Goal: Information Seeking & Learning: Check status

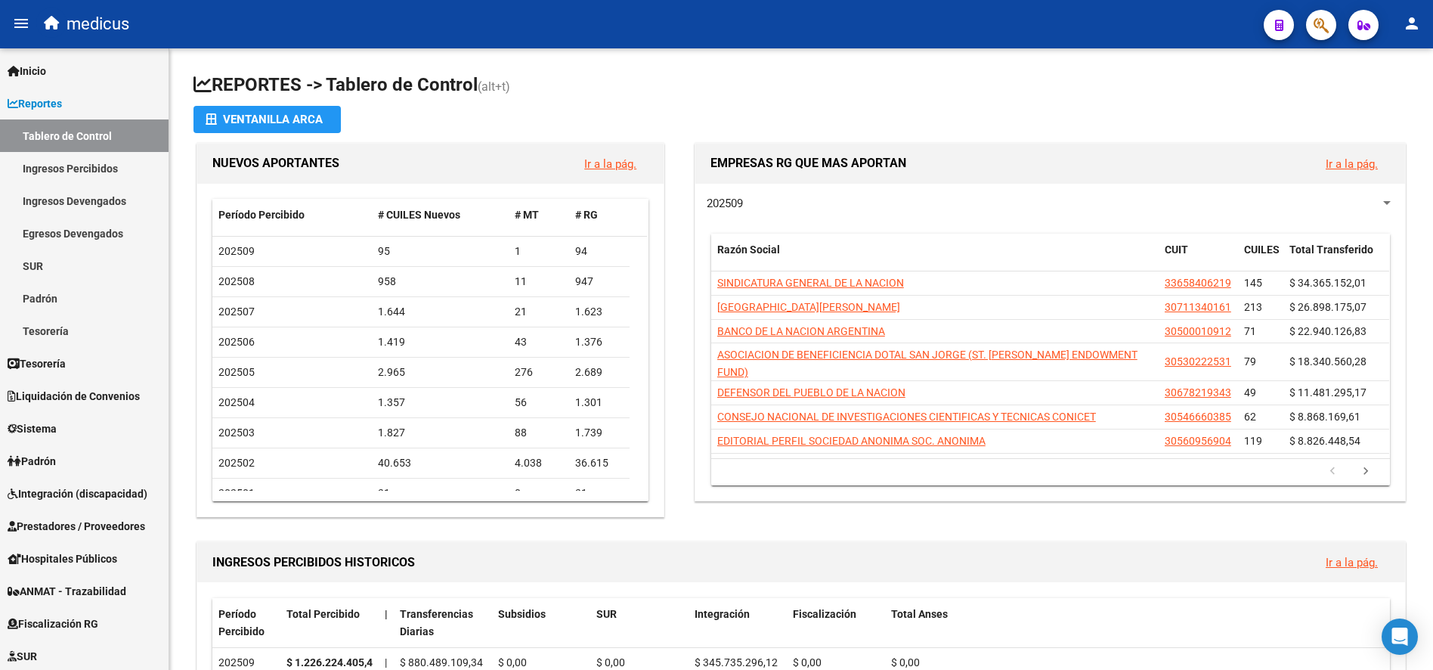
click at [1318, 23] on icon "button" at bounding box center [1321, 25] width 15 height 17
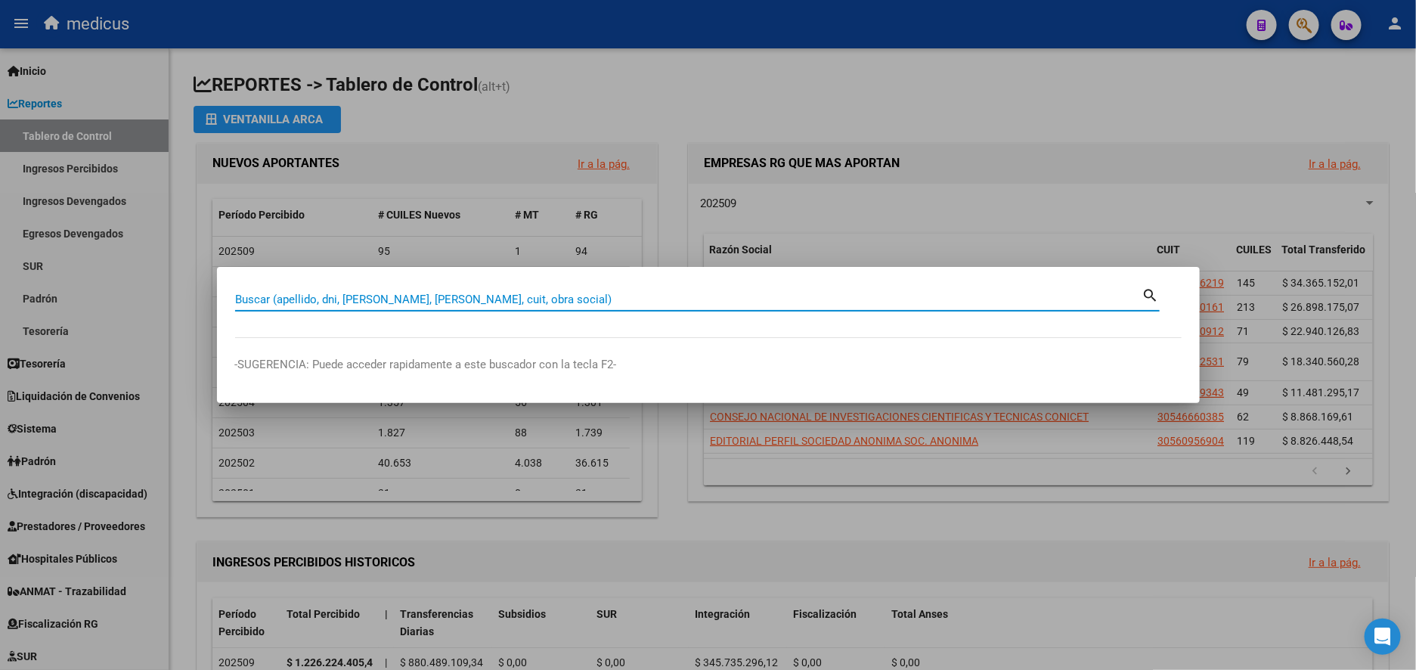
click at [429, 295] on input "Buscar (apellido, dni, [PERSON_NAME], [PERSON_NAME], cuit, obra social)" at bounding box center [688, 300] width 907 height 14
paste input "20418465795"
type input "20418465795"
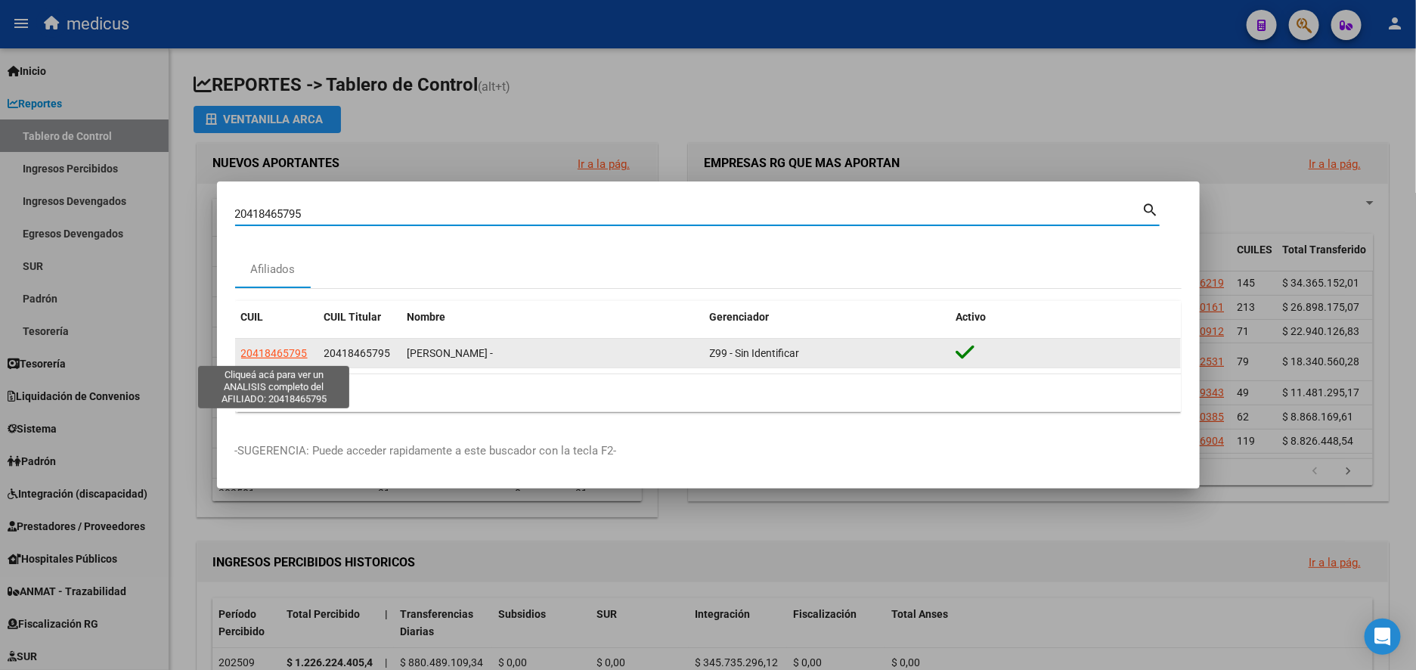
click at [272, 347] on span "20418465795" at bounding box center [274, 353] width 67 height 12
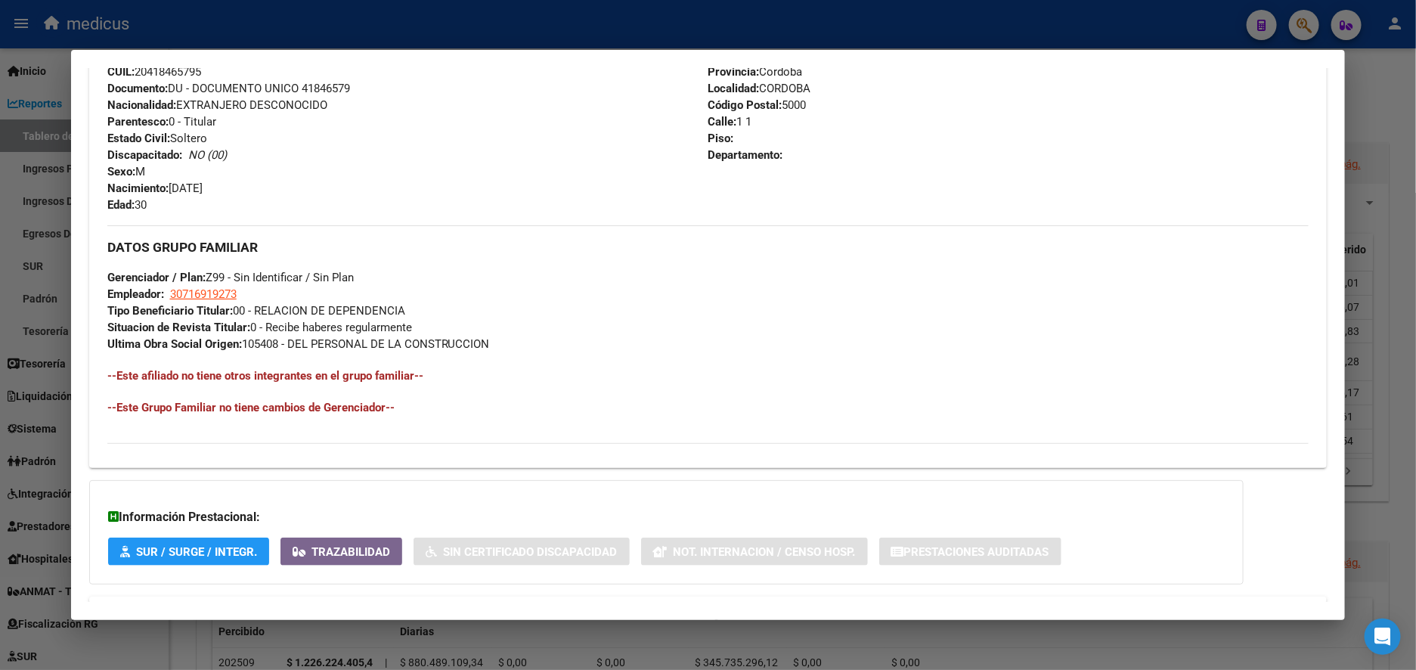
scroll to position [633, 0]
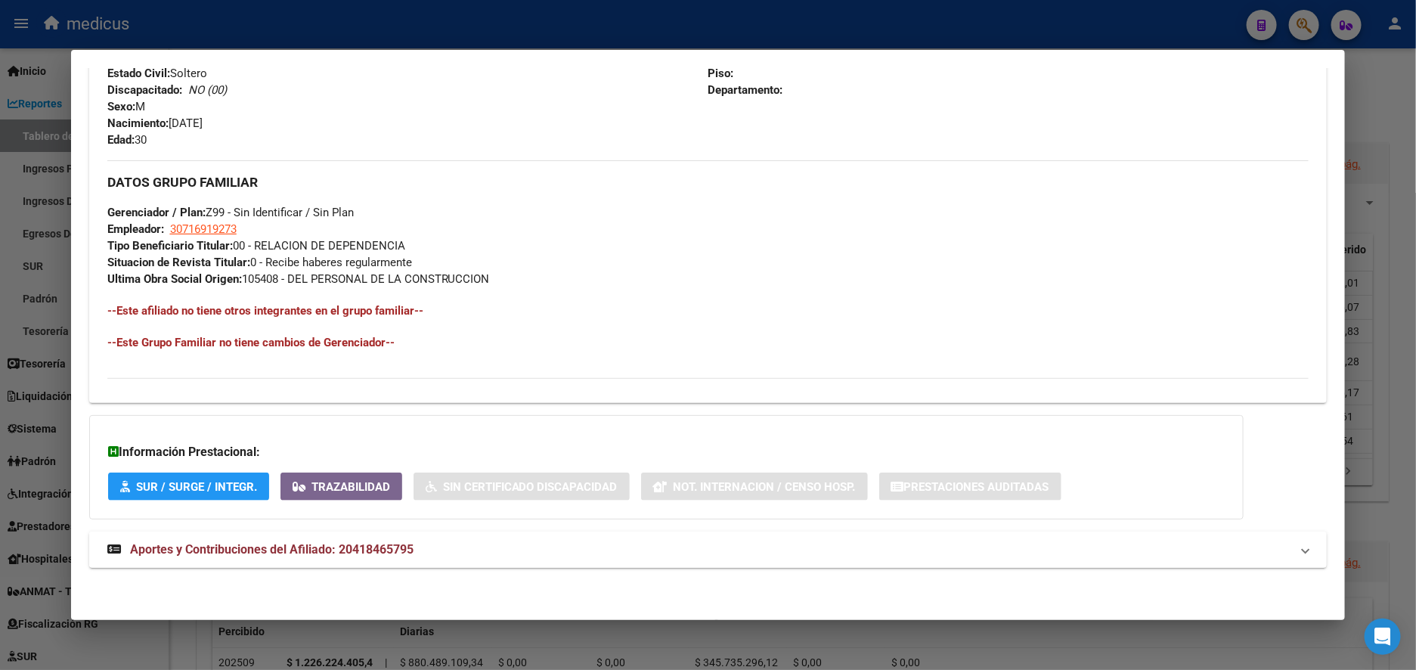
click at [245, 547] on span "Aportes y Contribuciones del Afiliado: 20418465795" at bounding box center [271, 549] width 283 height 14
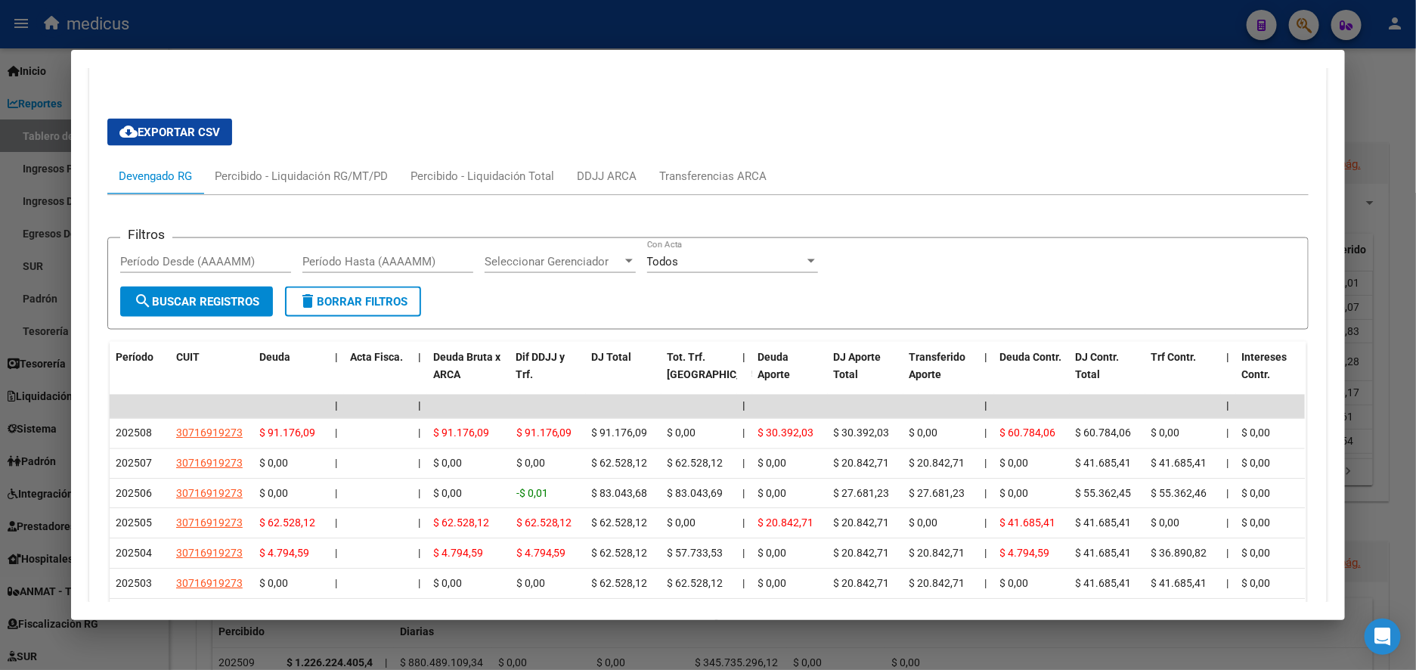
scroll to position [1200, 0]
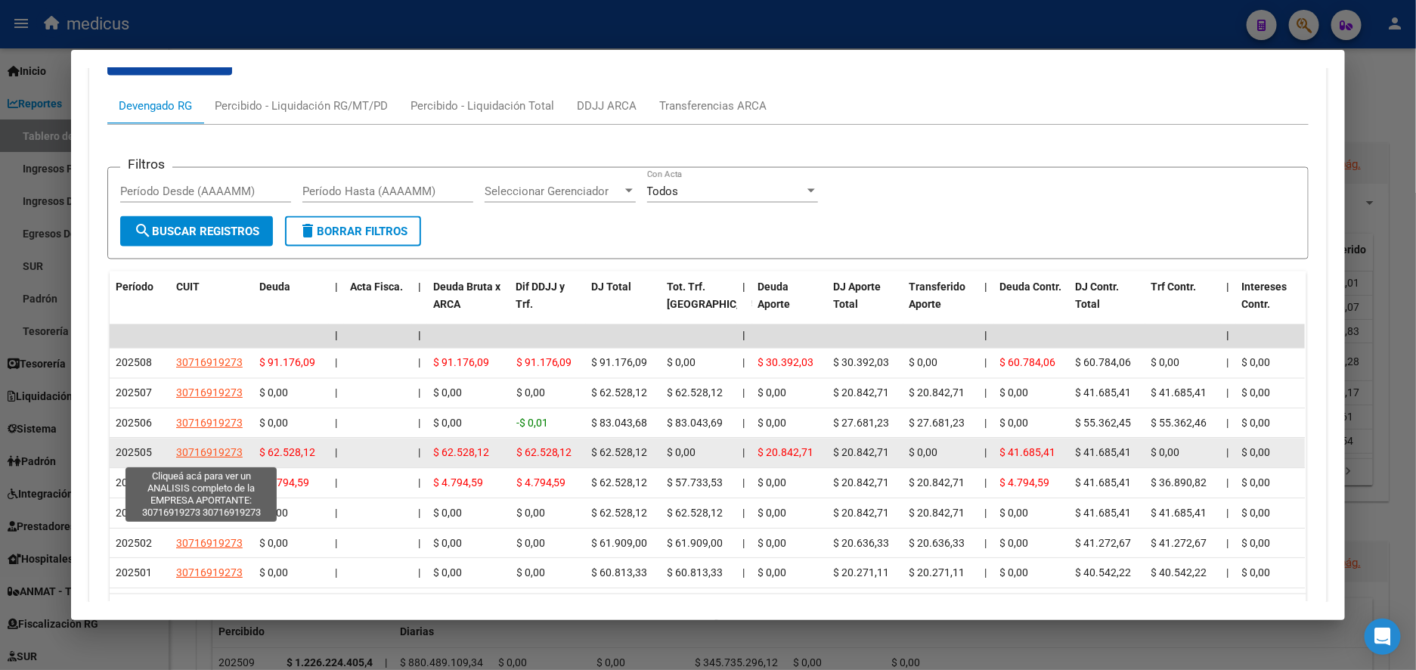
click at [184, 451] on span "30716919273" at bounding box center [209, 453] width 67 height 12
type textarea "30716919273"
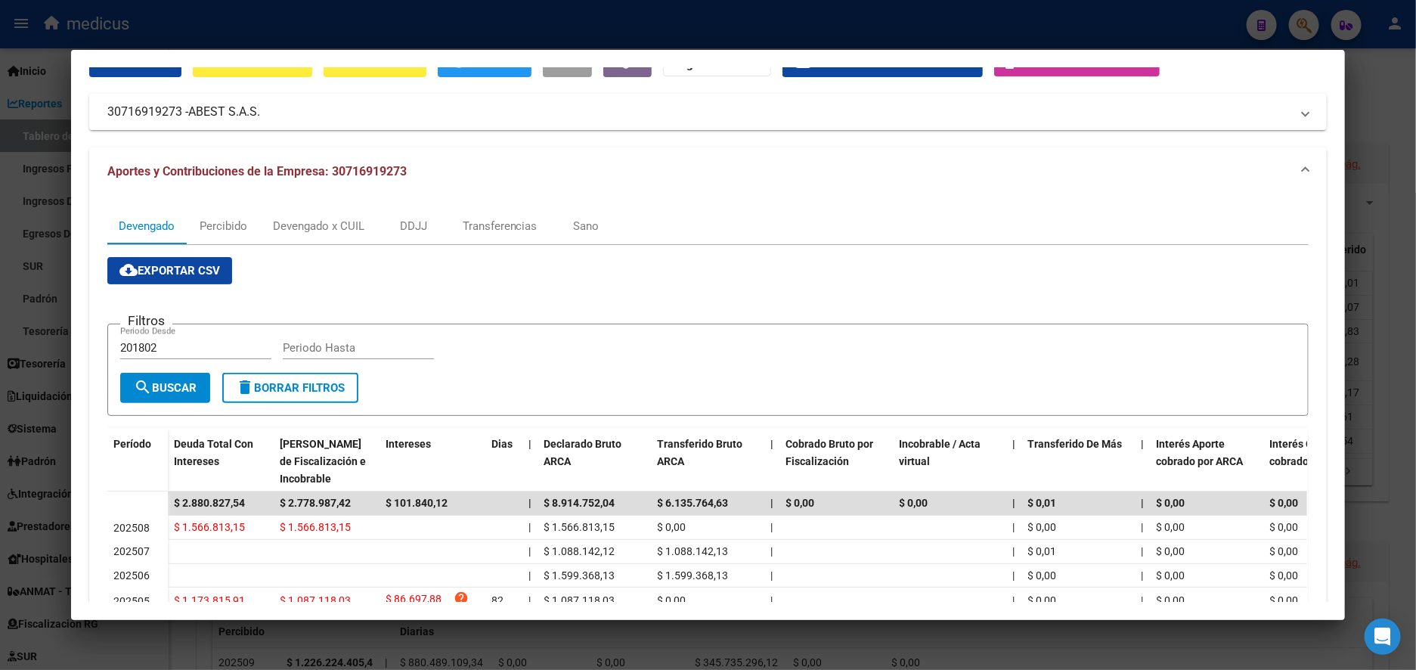
scroll to position [113, 0]
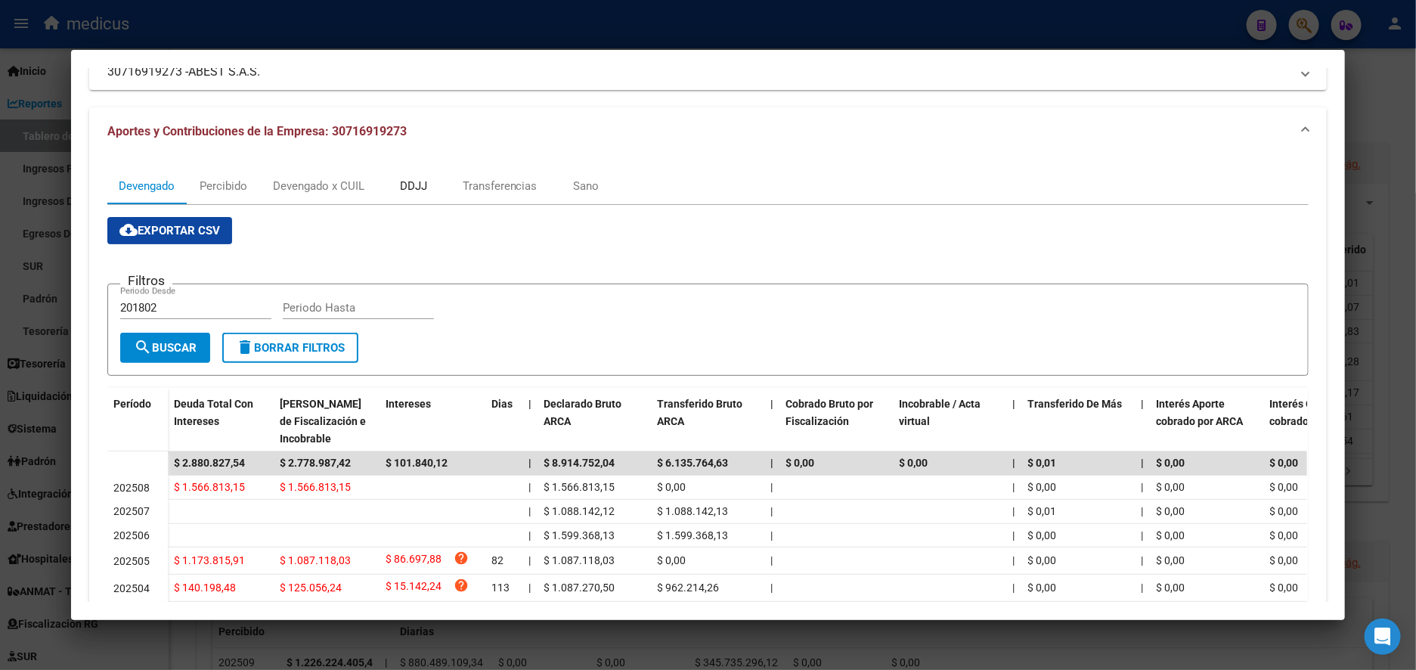
click at [400, 181] on div "DDJJ" at bounding box center [413, 186] width 27 height 17
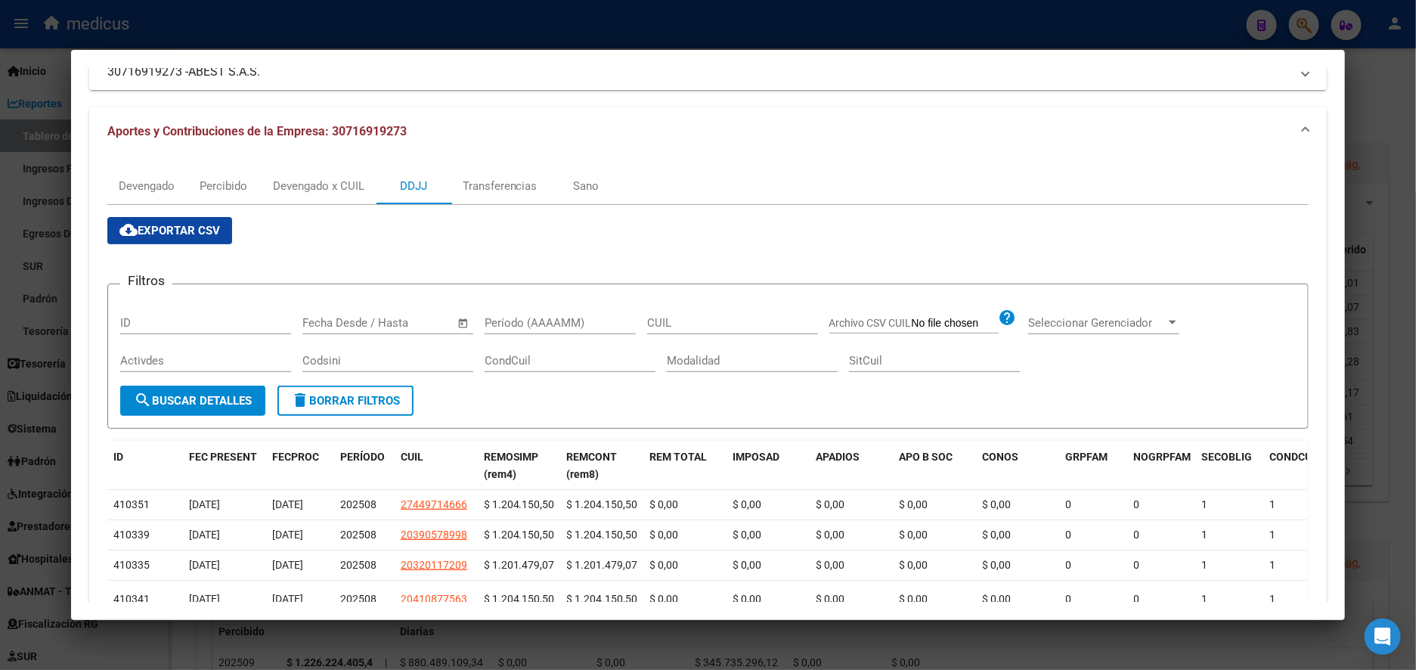
click at [528, 318] on input "Período (AAAAMM)" at bounding box center [560, 323] width 151 height 14
type input "202505"
paste input "20-41846579-5"
type input "20-41846579-5"
click at [194, 402] on span "search Buscar Detalles" at bounding box center [193, 401] width 118 height 14
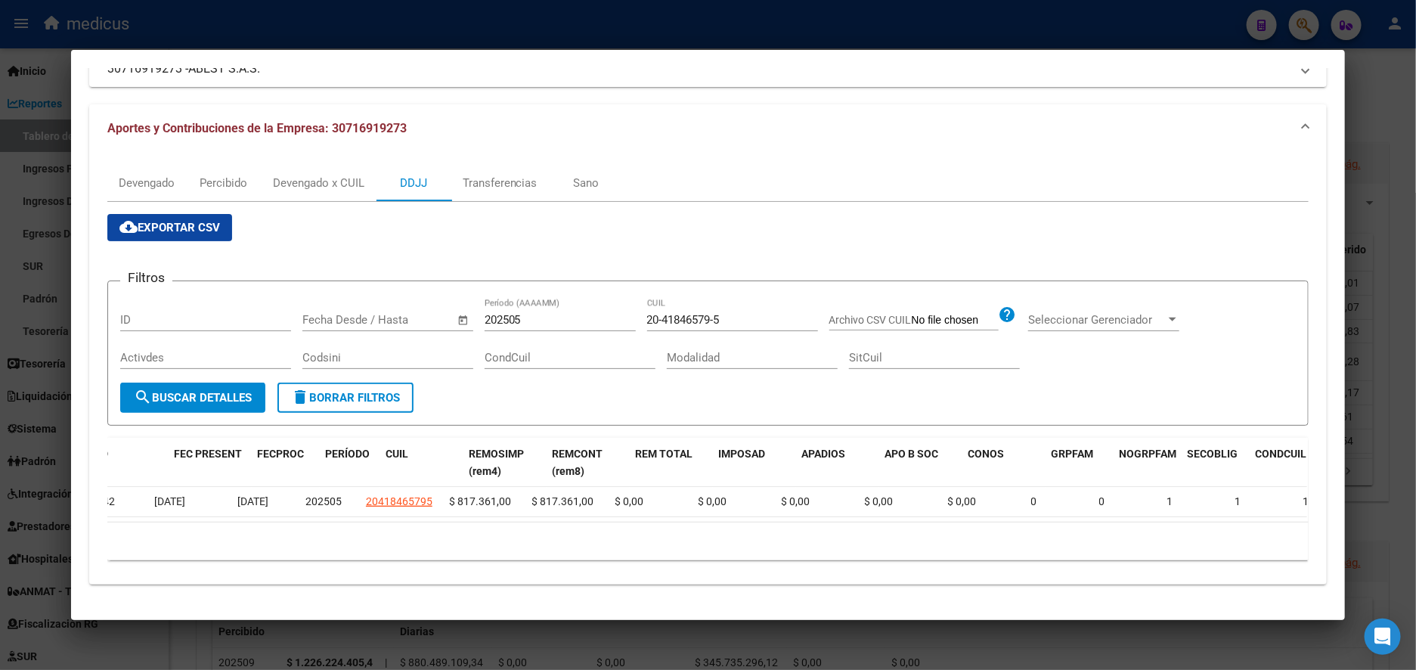
scroll to position [0, 0]
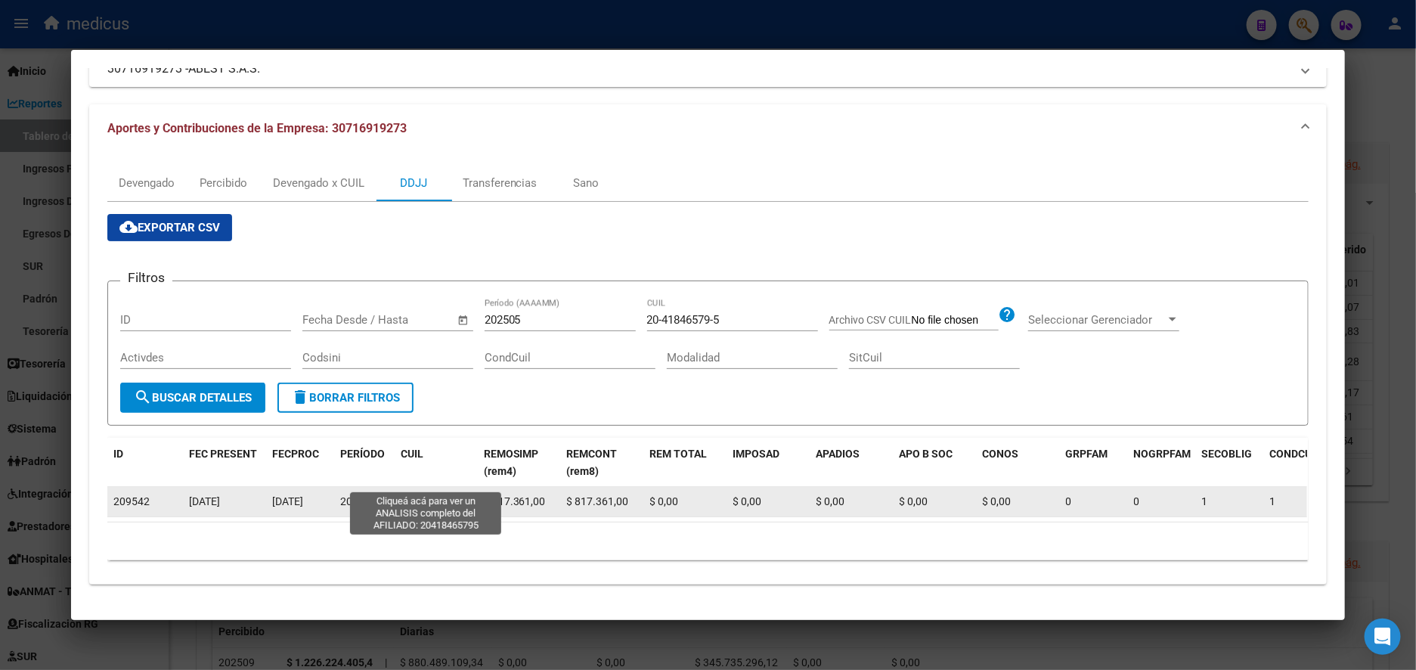
click at [438, 495] on span "20418465795" at bounding box center [434, 501] width 67 height 12
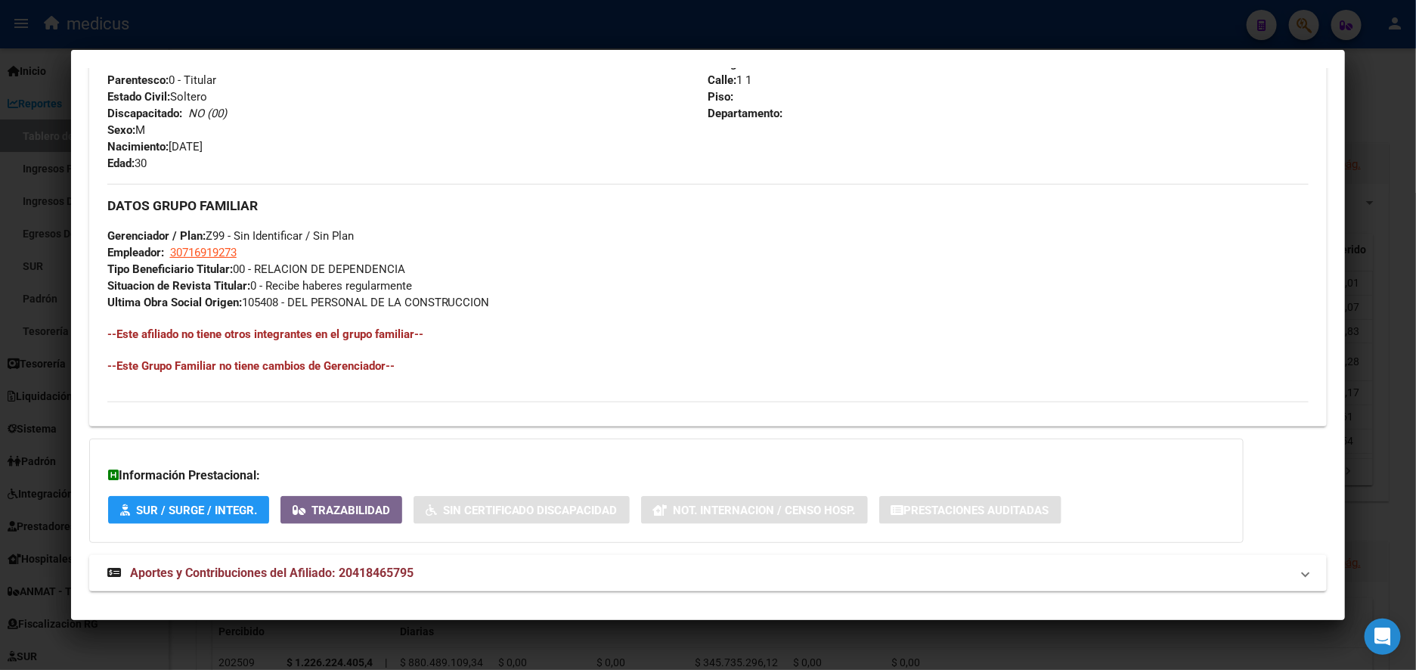
scroll to position [633, 0]
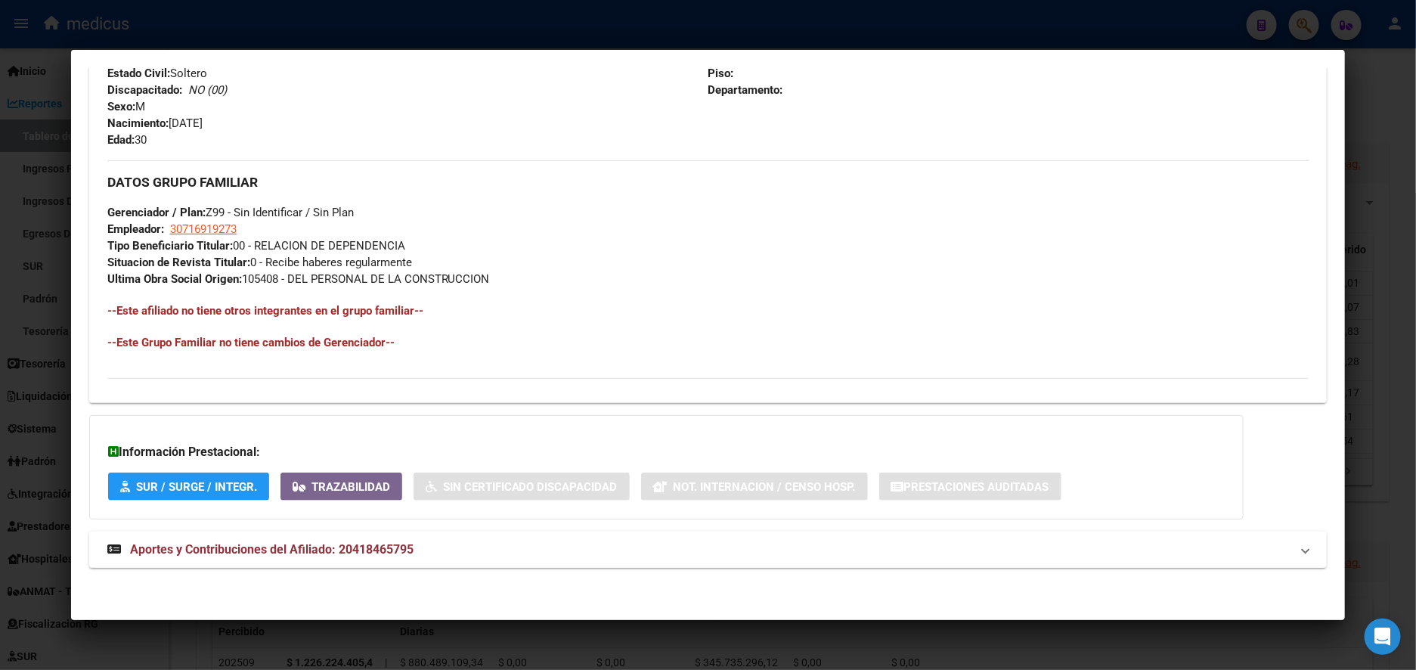
click at [361, 547] on span "Aportes y Contribuciones del Afiliado: 20418465795" at bounding box center [271, 549] width 283 height 14
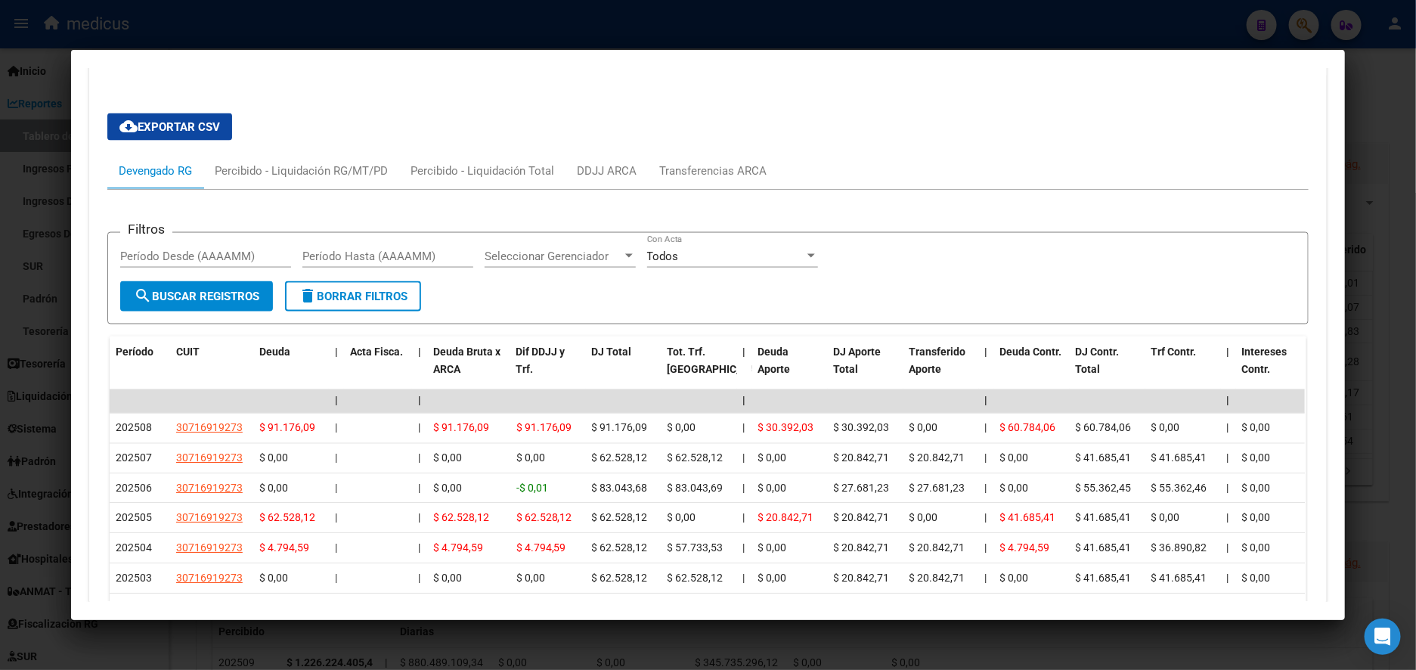
scroll to position [1175, 0]
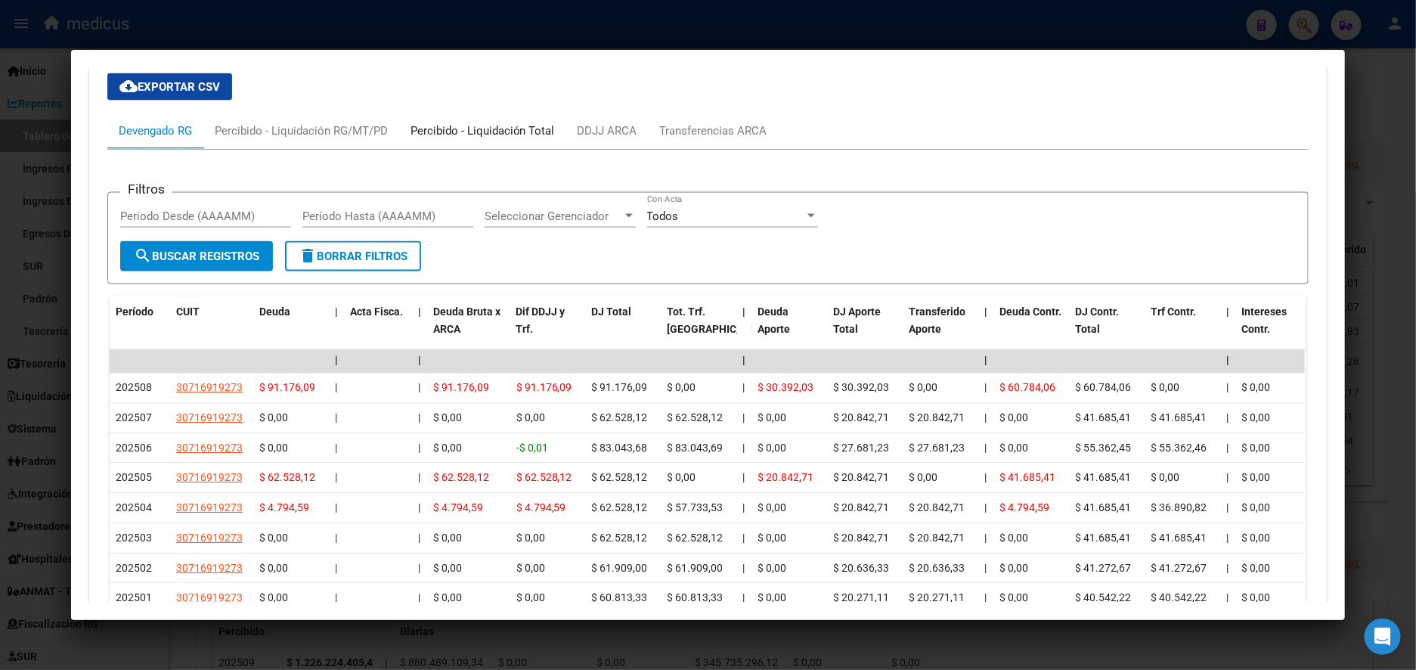
click at [445, 134] on div "Percibido - Liquidación Total" at bounding box center [482, 130] width 144 height 17
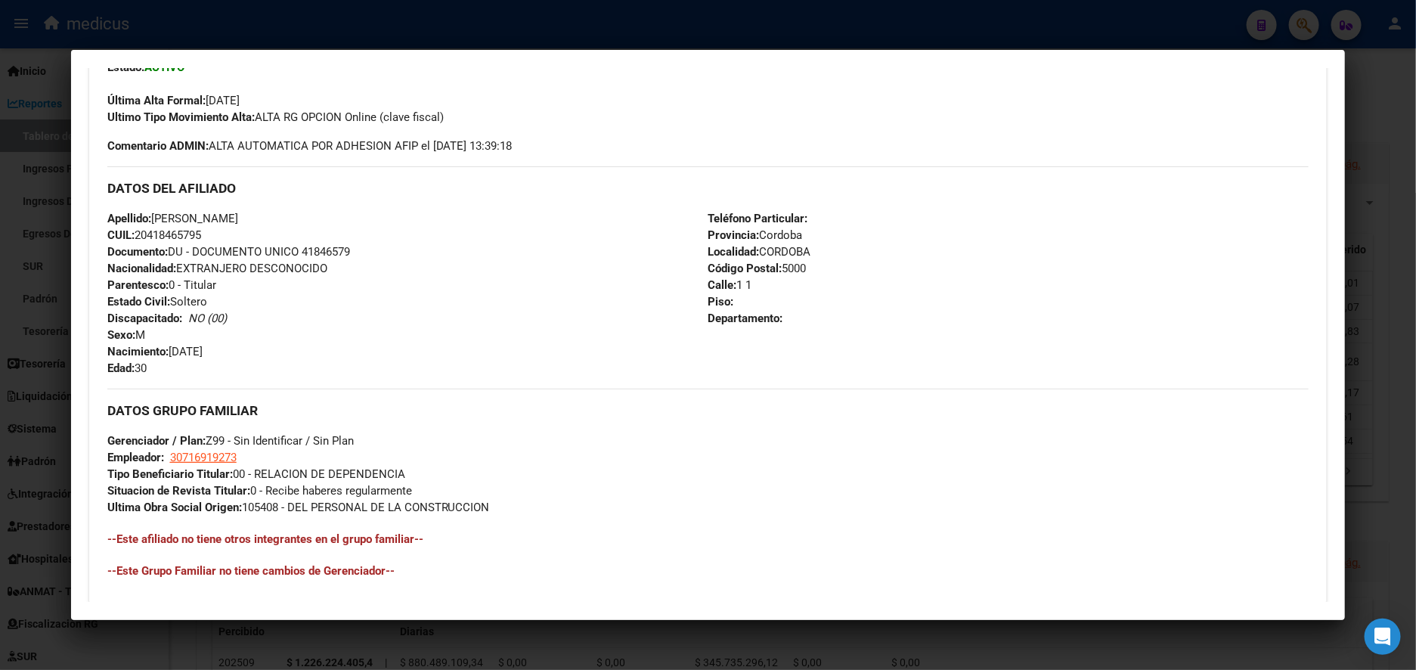
scroll to position [517, 0]
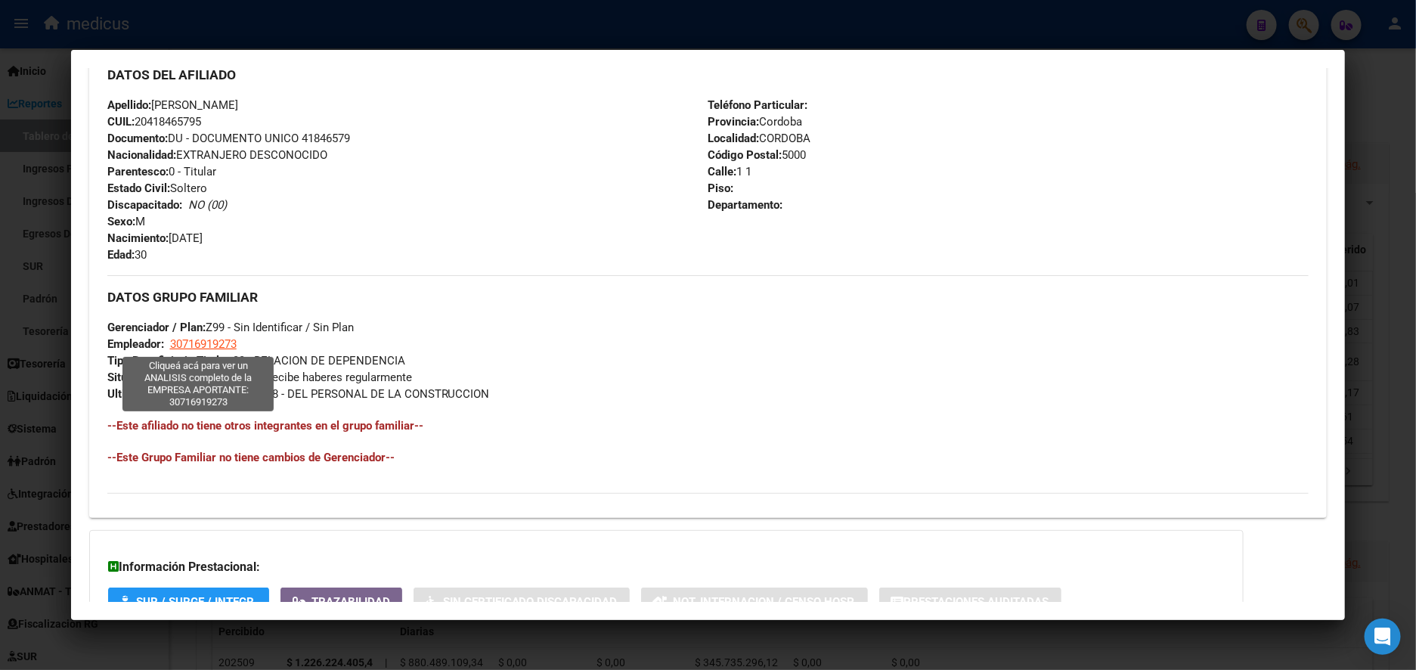
click at [200, 345] on span "30716919273" at bounding box center [203, 344] width 67 height 14
type textarea "30716919273"
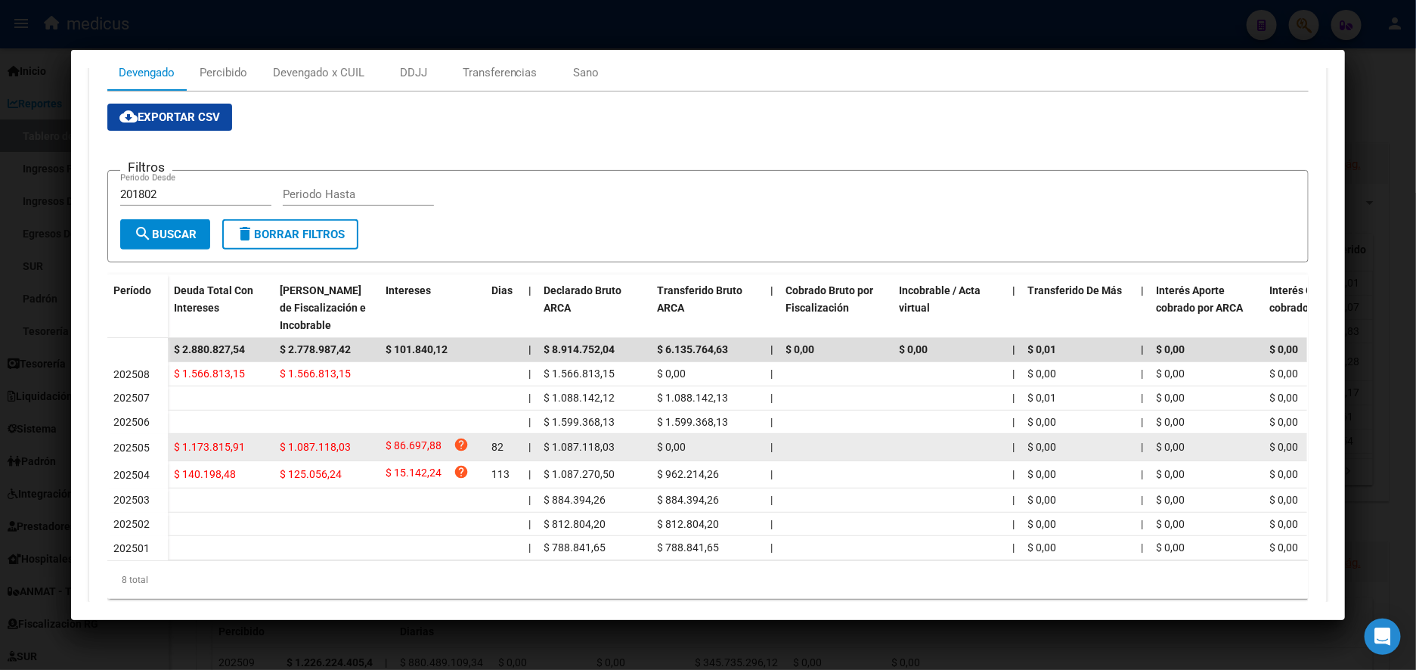
scroll to position [113, 0]
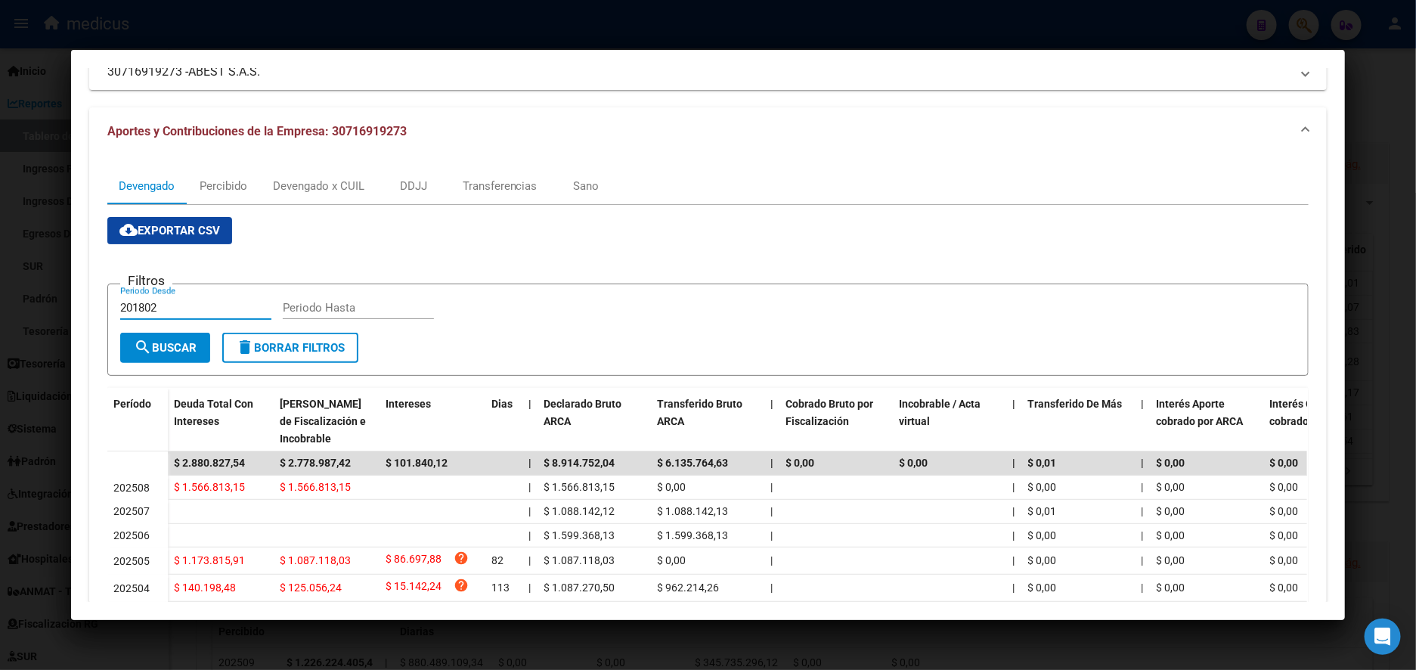
drag, startPoint x: 156, startPoint y: 309, endPoint x: 57, endPoint y: 306, distance: 99.8
click at [57, 306] on div "20418465795 Buscar (apellido, dni, cuil, nro traspaso, cuit, obra social) searc…" at bounding box center [708, 335] width 1416 height 670
type input "202505"
click at [162, 352] on span "search Buscar" at bounding box center [165, 348] width 63 height 14
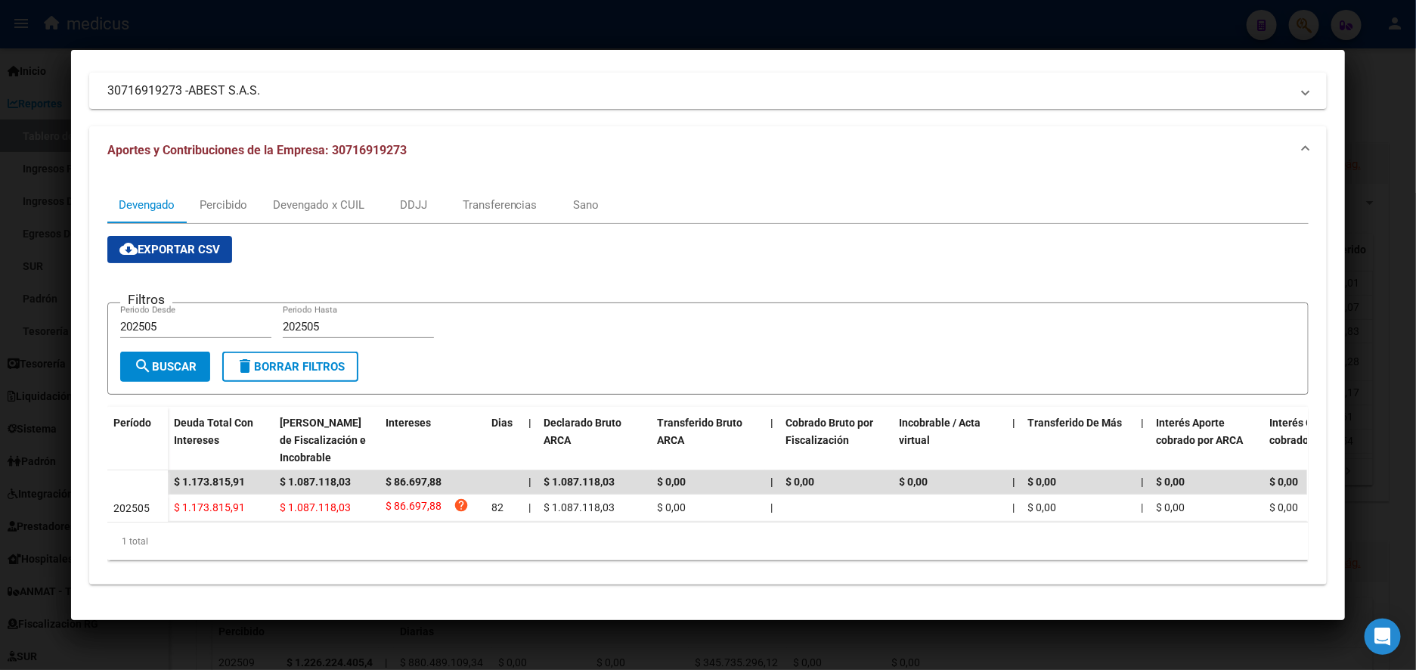
scroll to position [111, 0]
click at [309, 197] on div "Devengado x CUIL" at bounding box center [318, 205] width 91 height 17
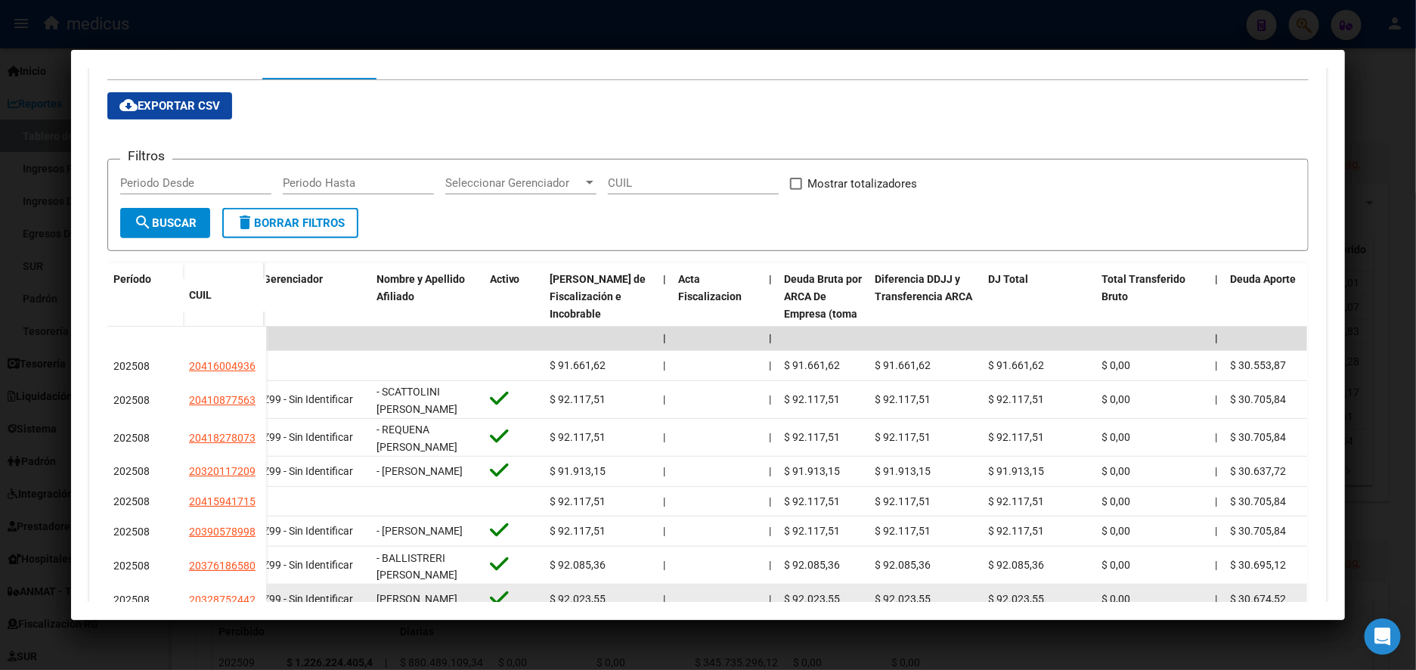
scroll to position [212, 0]
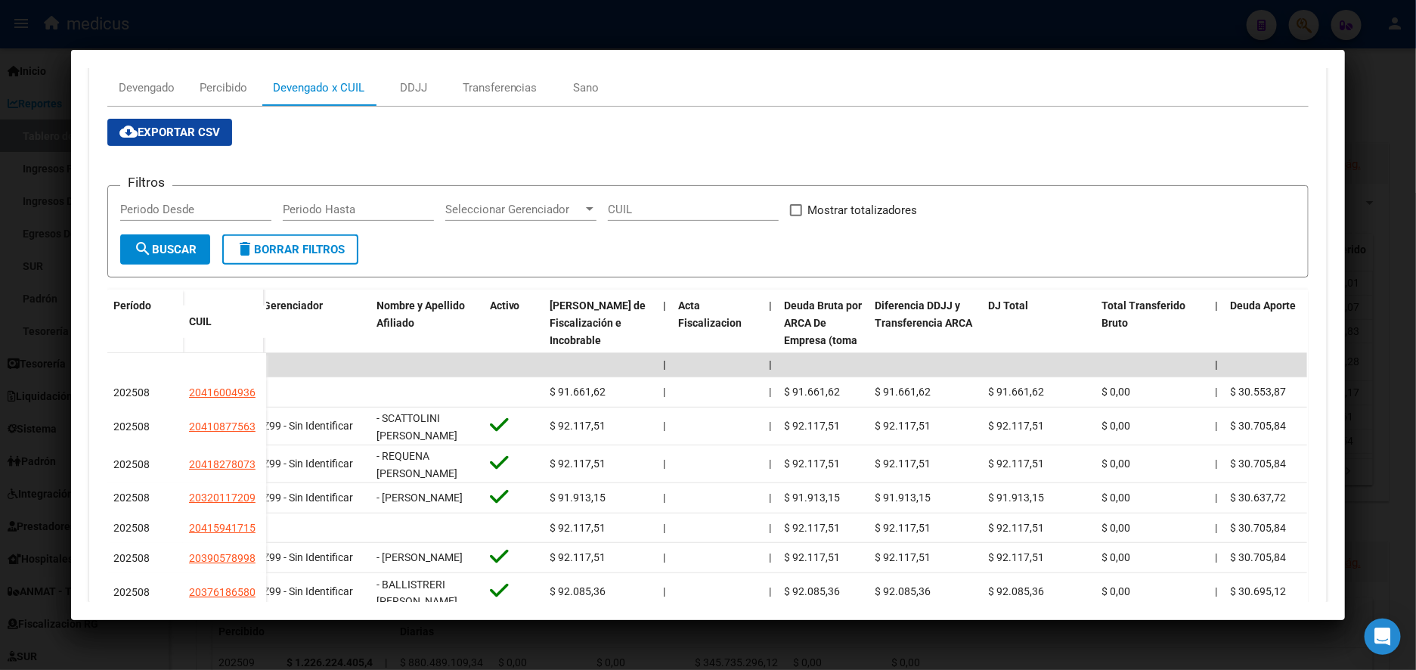
click at [196, 209] on input "Periodo Desde" at bounding box center [195, 210] width 151 height 14
type input "0"
type input "202505"
click at [180, 247] on span "search Buscar" at bounding box center [165, 250] width 63 height 14
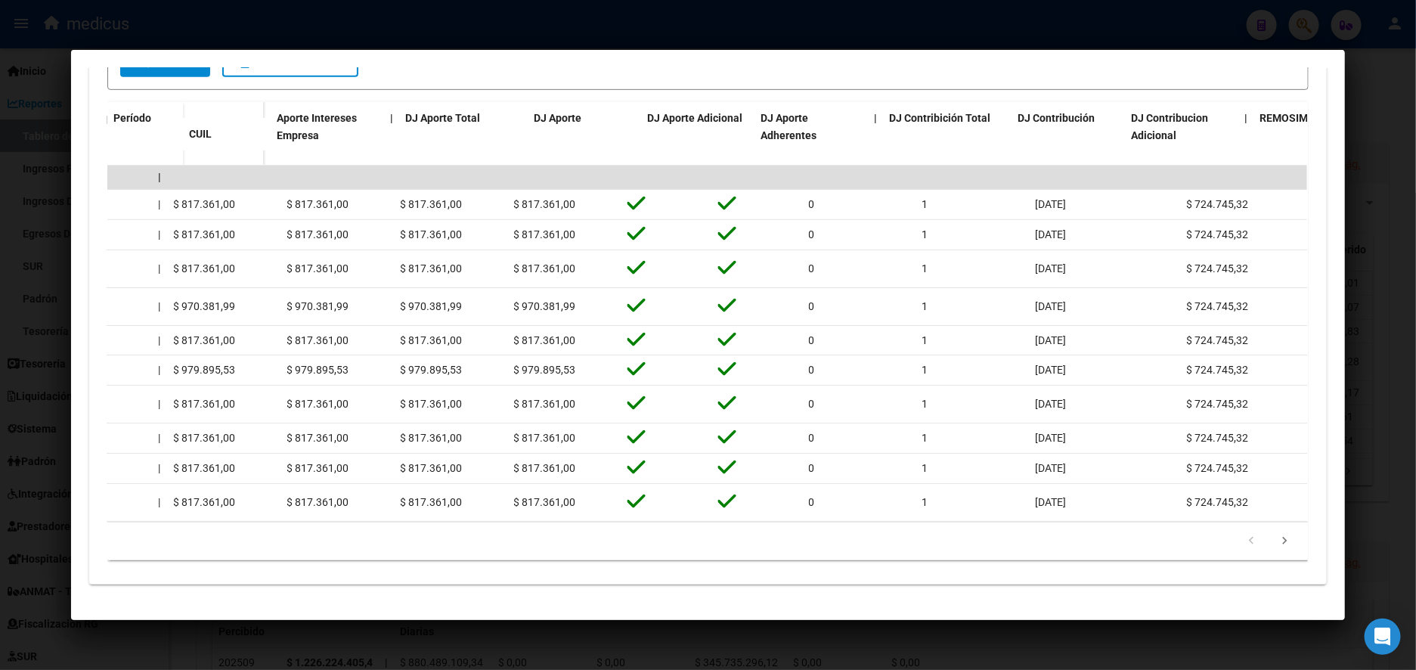
scroll to position [0, 0]
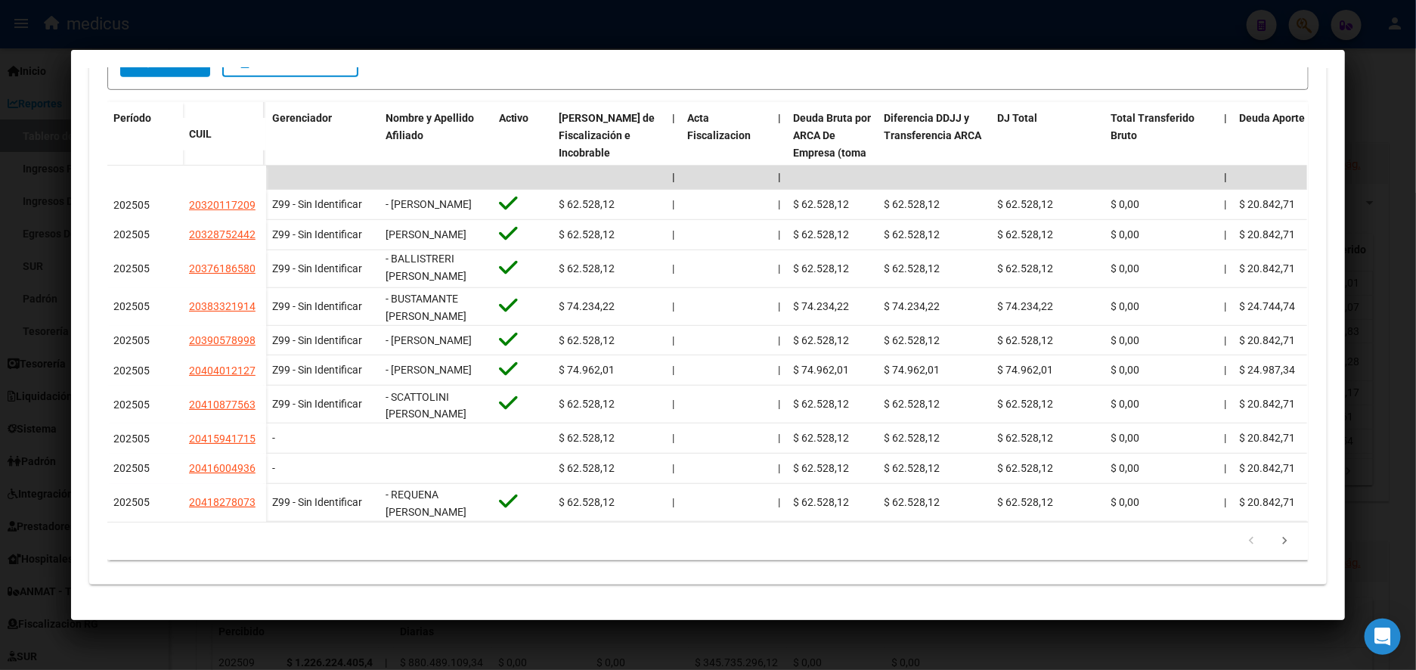
click at [1409, 104] on div at bounding box center [708, 335] width 1416 height 670
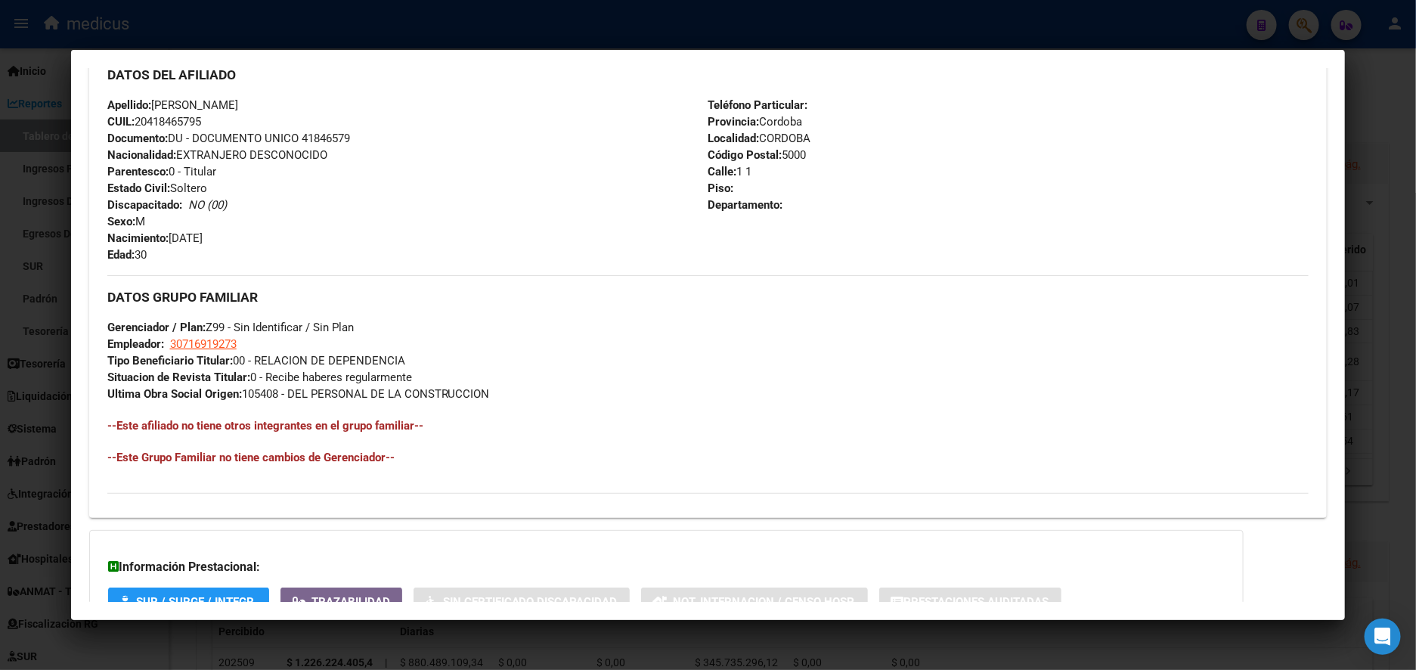
click at [28, 273] on div at bounding box center [708, 335] width 1416 height 670
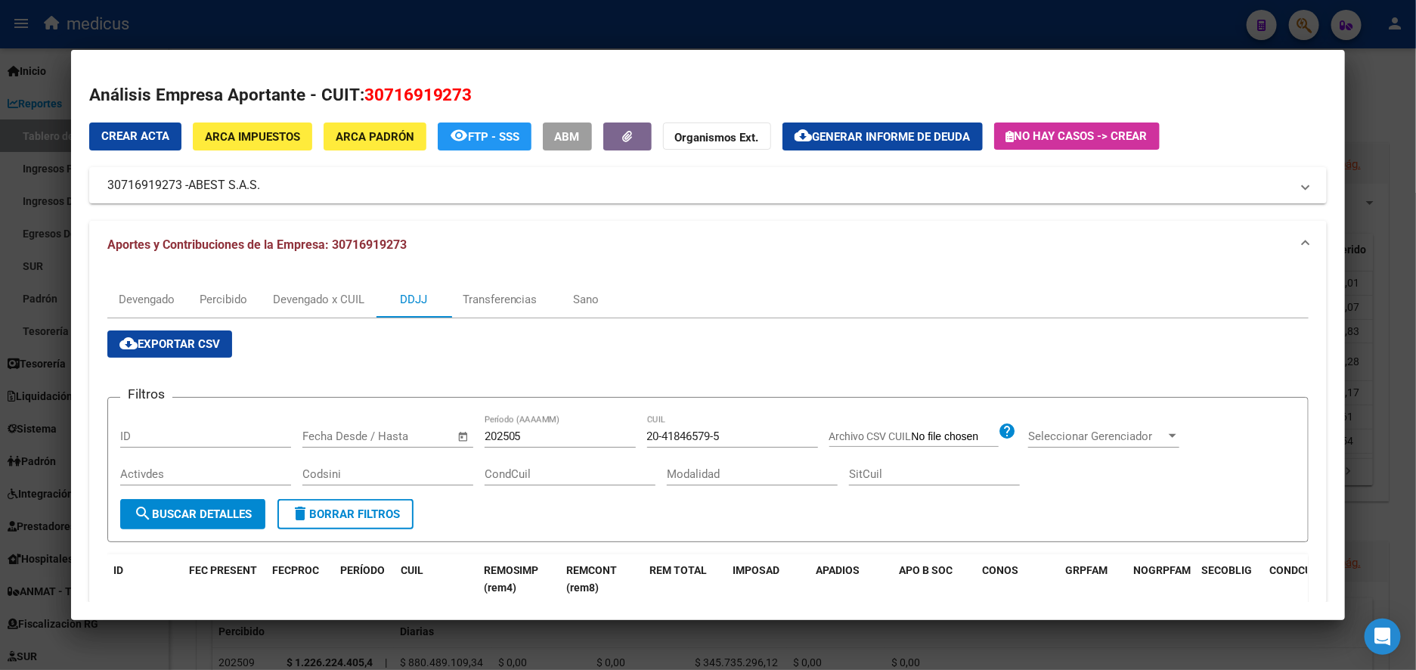
click at [1365, 150] on div at bounding box center [708, 335] width 1416 height 670
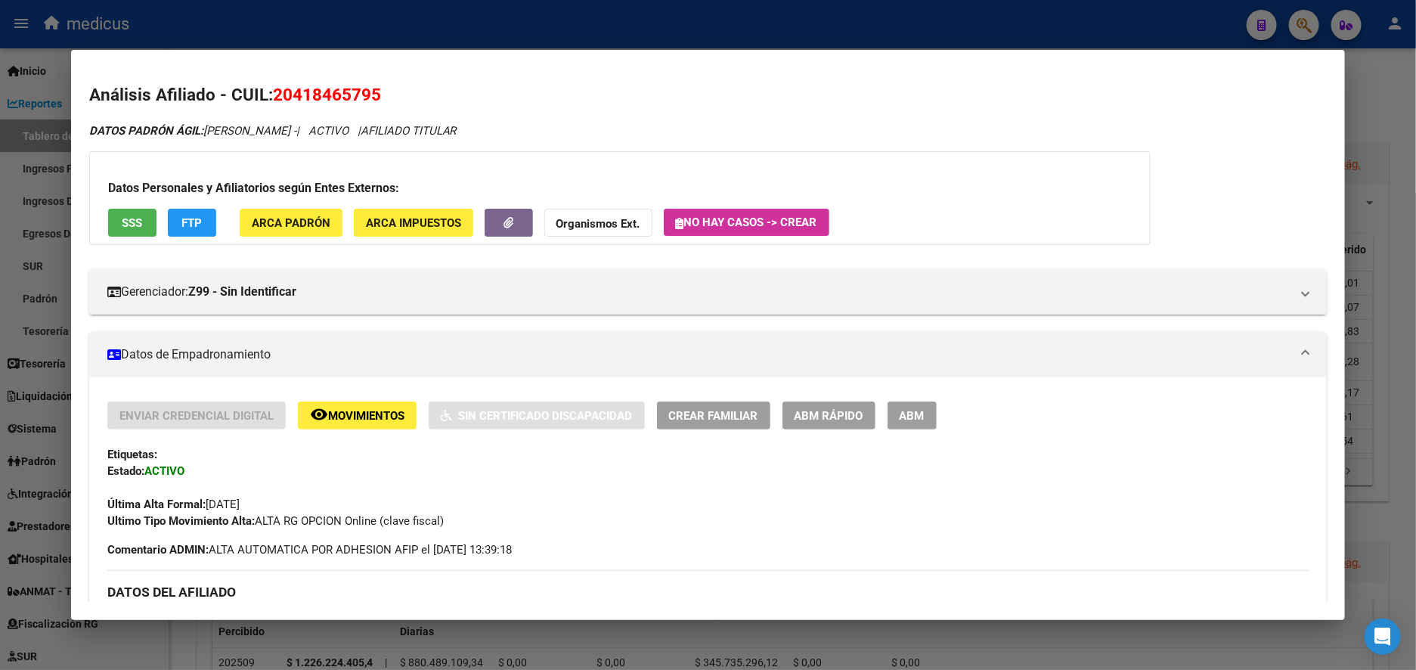
click at [39, 194] on div at bounding box center [708, 335] width 1416 height 670
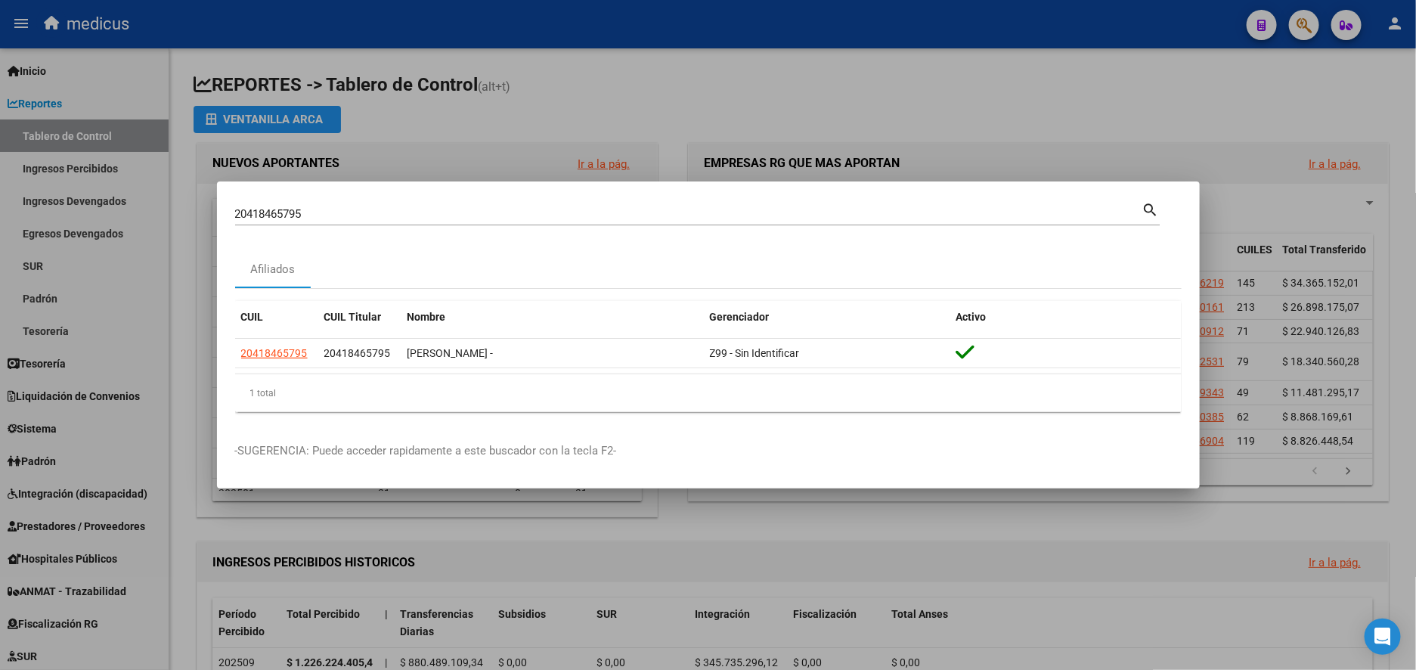
click at [699, 96] on div at bounding box center [708, 335] width 1416 height 670
